Goal: Transaction & Acquisition: Purchase product/service

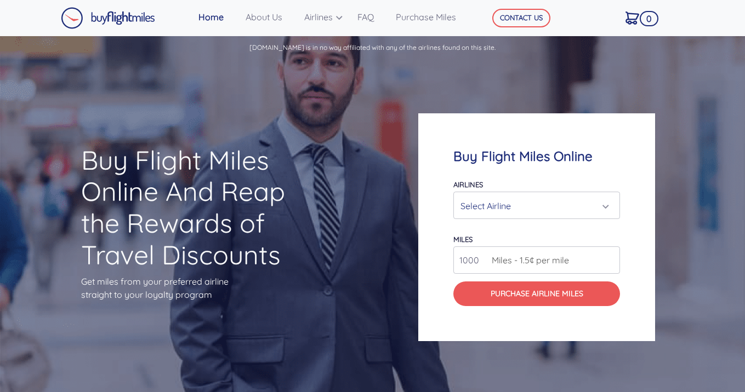
click at [539, 205] on div "Select Airline" at bounding box center [533, 206] width 146 height 21
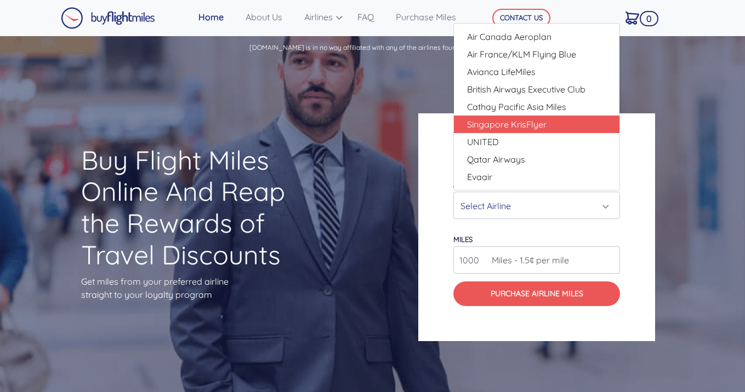
click at [534, 129] on span "Singapore KrisFlyer" at bounding box center [506, 124] width 79 height 13
select select "Singapore KrisFlyer"
type input "80000"
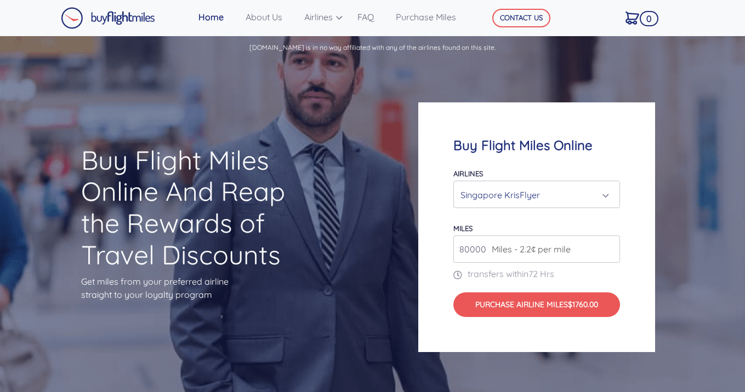
click at [611, 250] on input "80000" at bounding box center [536, 249] width 167 height 27
click at [492, 257] on input "80000" at bounding box center [536, 249] width 167 height 27
click at [488, 250] on span "Miles - 2.2¢ per mile" at bounding box center [528, 249] width 84 height 13
click at [486, 250] on span "Miles - 2.2¢ per mile" at bounding box center [528, 249] width 84 height 13
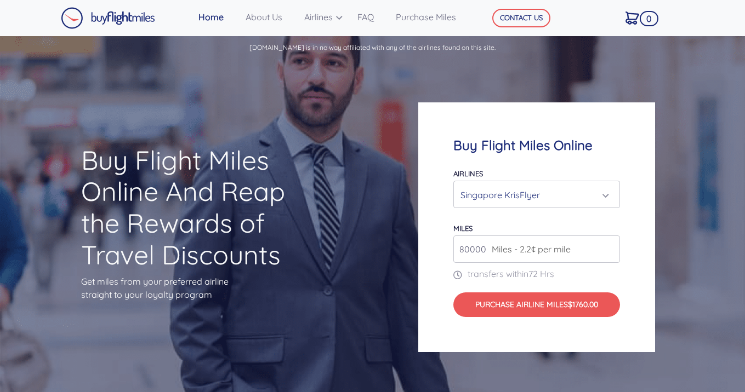
click at [452, 251] on div "Buy Flight Miles Online Airlines Air Canada Aeroplan Air France/KLM Flying Blue…" at bounding box center [536, 227] width 237 height 250
click at [485, 248] on input "80000" at bounding box center [536, 249] width 167 height 27
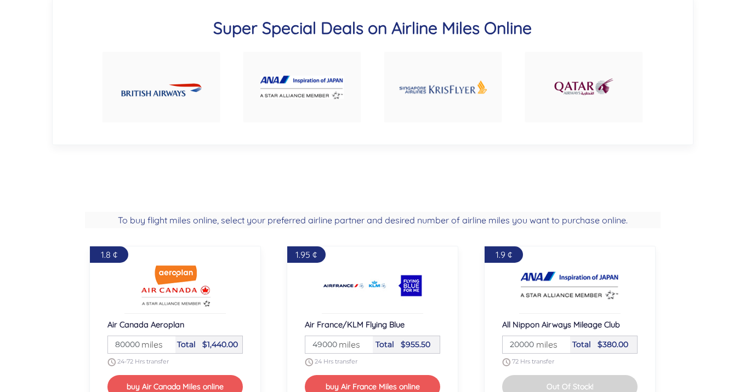
scroll to position [691, 0]
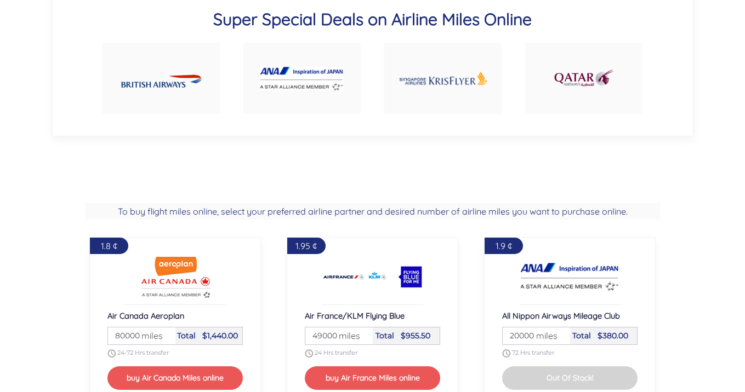
type input "200000"
click at [464, 89] on img at bounding box center [442, 79] width 89 height 42
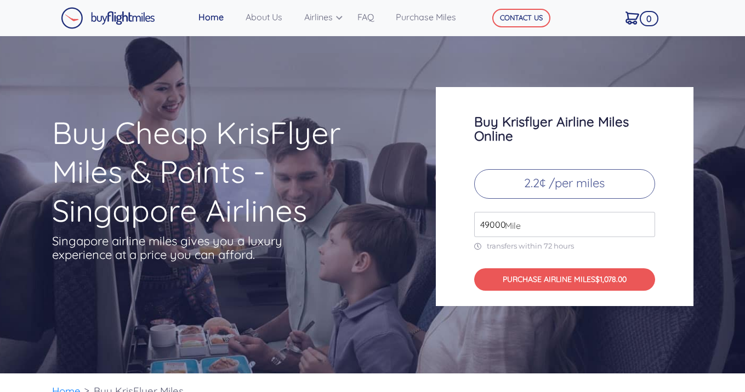
click at [506, 226] on span "Mile" at bounding box center [509, 225] width 21 height 13
click at [508, 222] on span "Mile" at bounding box center [509, 225] width 21 height 13
click at [535, 232] on input "49000" at bounding box center [564, 224] width 181 height 25
type input "4"
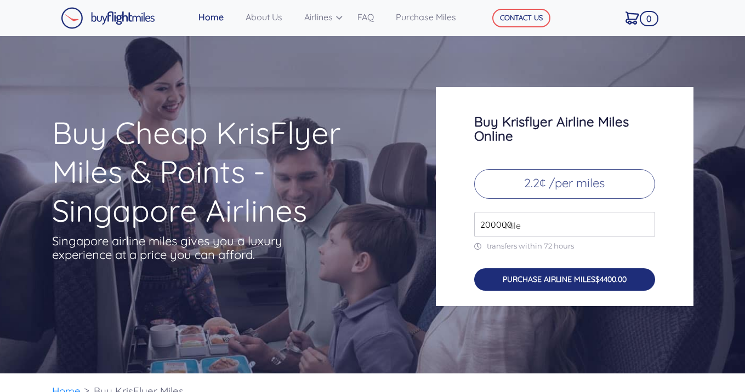
type input "200000"
click at [558, 286] on button "PURCHASE AIRLINE MILES $4400.00" at bounding box center [564, 279] width 181 height 22
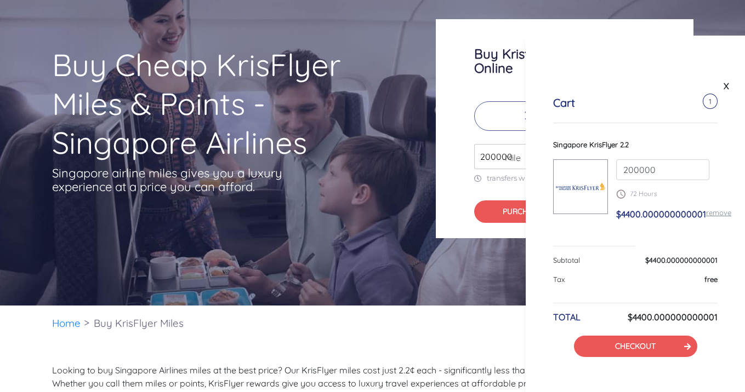
scroll to position [122, 0]
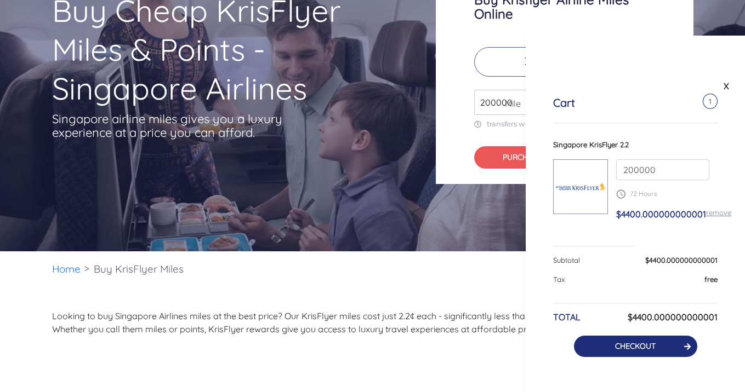
click at [639, 348] on link "CHECKOUT" at bounding box center [635, 346] width 41 height 10
